Goal: Information Seeking & Learning: Learn about a topic

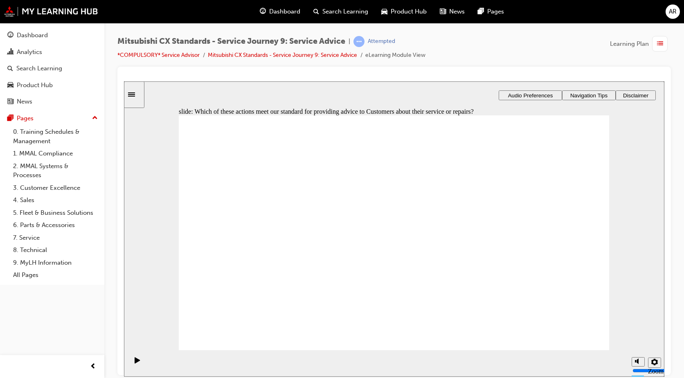
checkbox input "true"
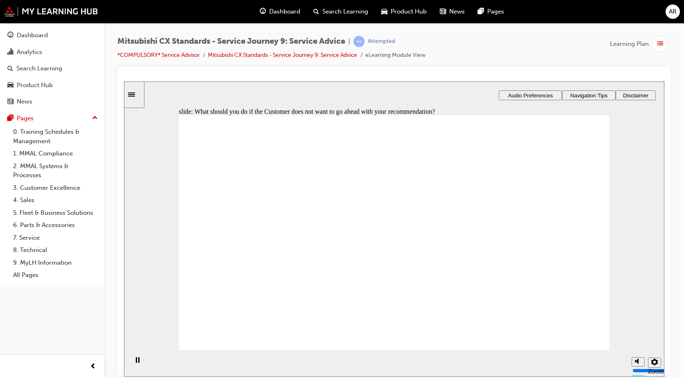
drag, startPoint x: 254, startPoint y: 263, endPoint x: 528, endPoint y: 203, distance: 280.9
drag, startPoint x: 236, startPoint y: 278, endPoint x: 367, endPoint y: 213, distance: 146.1
drag, startPoint x: 319, startPoint y: 256, endPoint x: 385, endPoint y: 247, distance: 66.5
drag, startPoint x: 281, startPoint y: 301, endPoint x: 276, endPoint y: 304, distance: 6.2
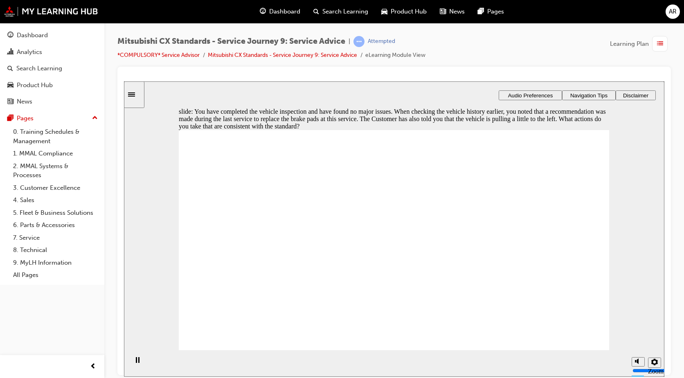
checkbox input "true"
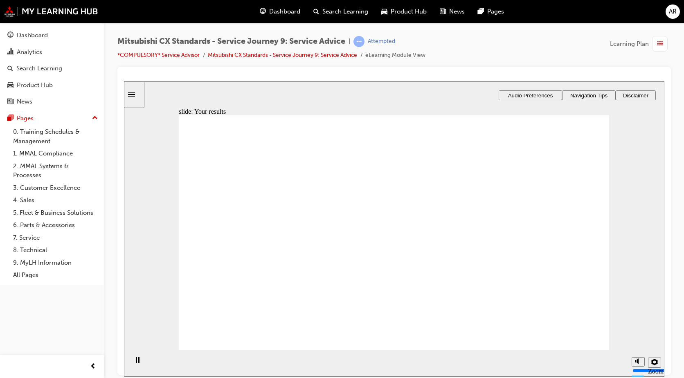
drag, startPoint x: 235, startPoint y: 268, endPoint x: 499, endPoint y: 222, distance: 268.2
drag, startPoint x: 312, startPoint y: 261, endPoint x: 524, endPoint y: 255, distance: 211.9
drag, startPoint x: 292, startPoint y: 265, endPoint x: 418, endPoint y: 222, distance: 133.0
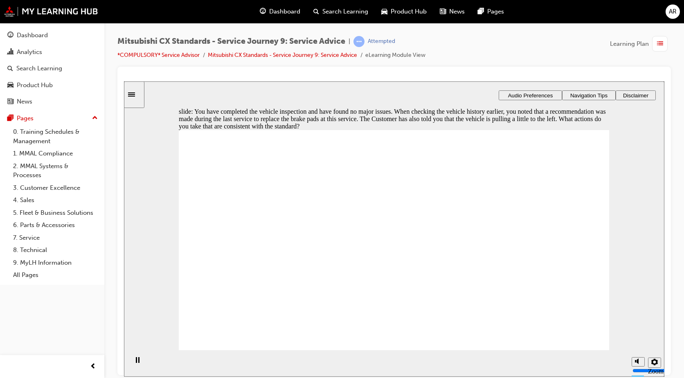
checkbox input "true"
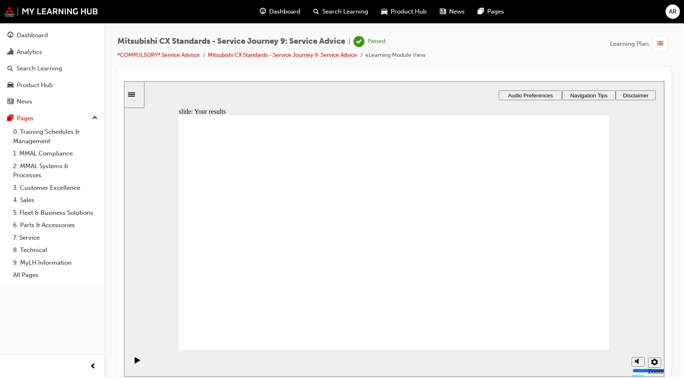
click at [272, 10] on span "Dashboard" at bounding box center [284, 11] width 31 height 9
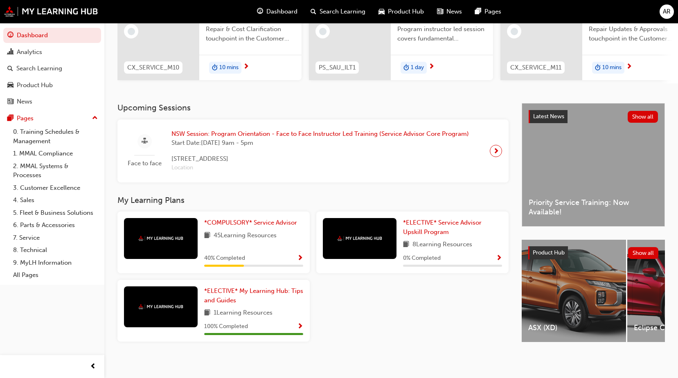
scroll to position [112, 0]
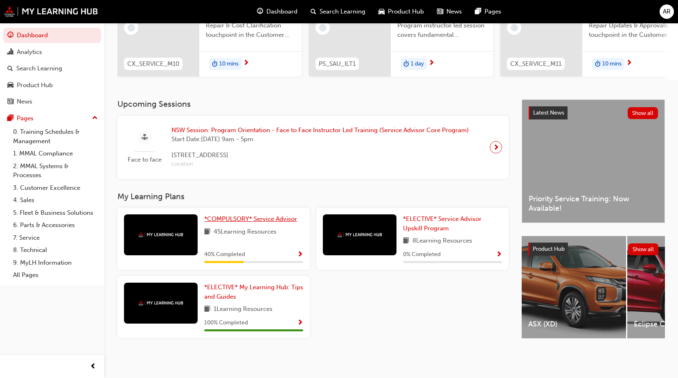
click at [298, 218] on link "*COMPULSORY* Service Advisor" at bounding box center [252, 218] width 96 height 9
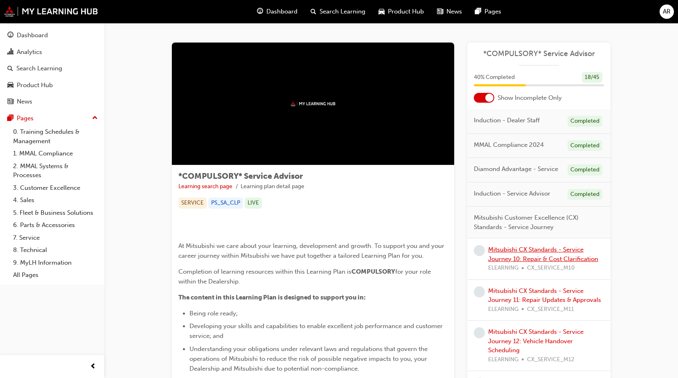
click at [496, 255] on link "Mitsubishi CX Standards - Service Journey 10: Repair & Cost Clarification" at bounding box center [543, 254] width 110 height 17
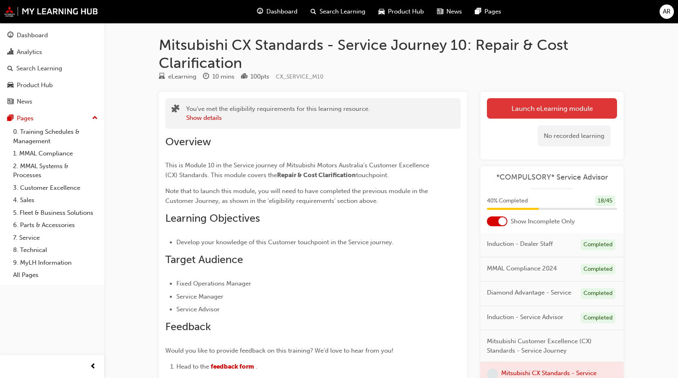
click at [504, 99] on link "Launch eLearning module" at bounding box center [552, 108] width 130 height 20
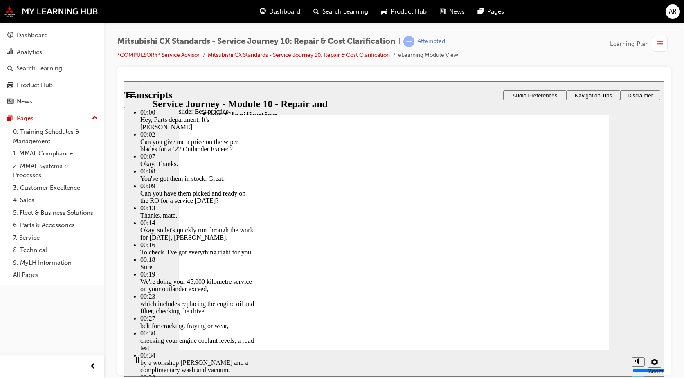
type input "82"
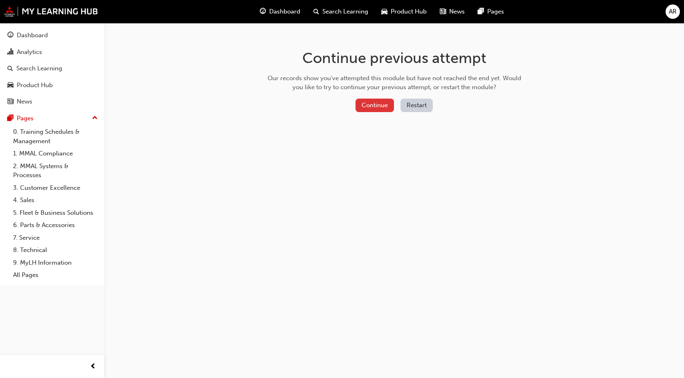
click at [378, 103] on button "Continue" at bounding box center [374, 105] width 38 height 13
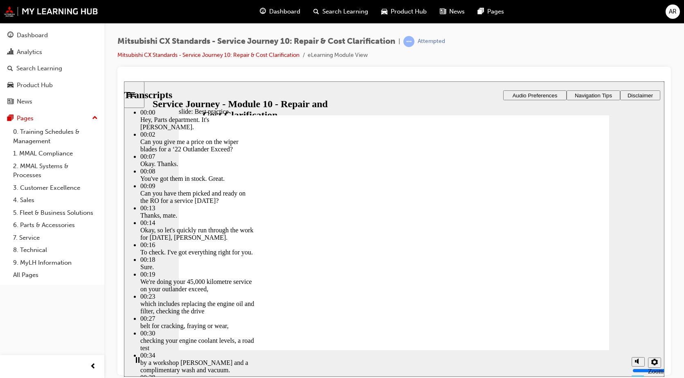
type input "18"
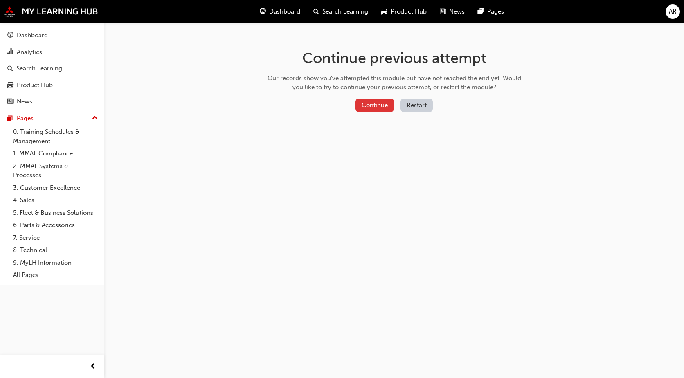
click at [366, 104] on button "Continue" at bounding box center [374, 105] width 38 height 13
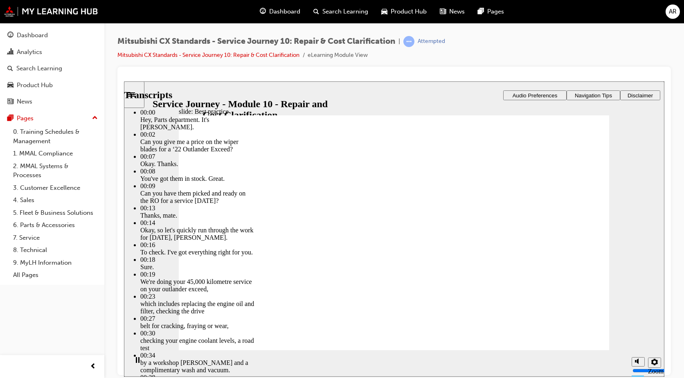
type input "105"
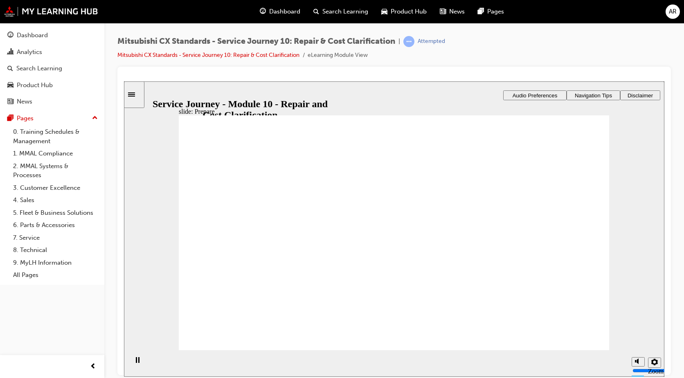
drag, startPoint x: 238, startPoint y: 238, endPoint x: 382, endPoint y: 235, distance: 144.4
drag, startPoint x: 288, startPoint y: 255, endPoint x: 387, endPoint y: 231, distance: 102.0
checkbox input "true"
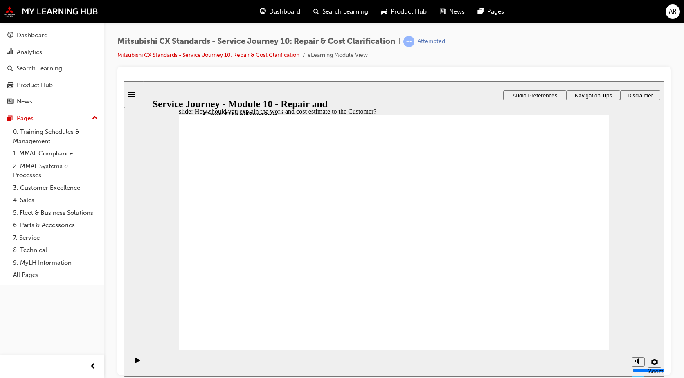
checkbox input "true"
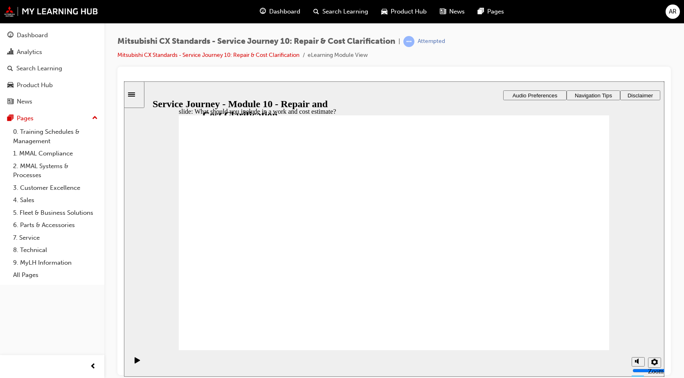
checkbox input "true"
drag, startPoint x: 233, startPoint y: 236, endPoint x: 341, endPoint y: 192, distance: 116.1
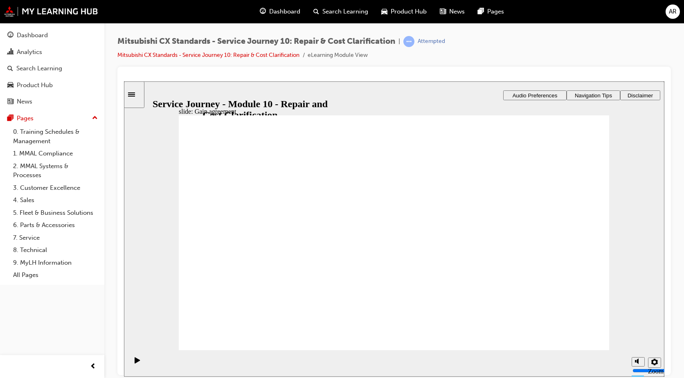
drag, startPoint x: 244, startPoint y: 244, endPoint x: 570, endPoint y: 182, distance: 331.9
drag, startPoint x: 270, startPoint y: 247, endPoint x: 542, endPoint y: 219, distance: 274.3
drag, startPoint x: 314, startPoint y: 239, endPoint x: 415, endPoint y: 223, distance: 102.2
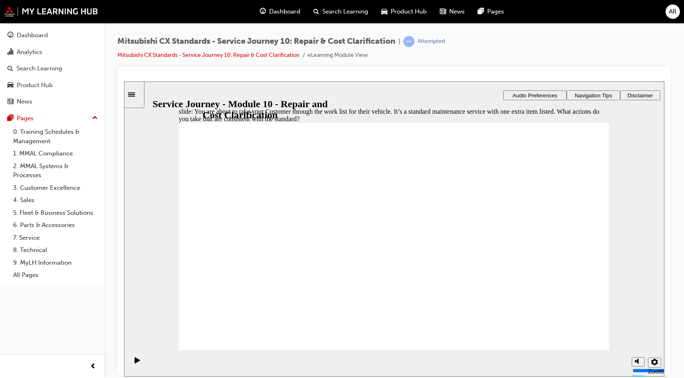
checkbox input "true"
